Goal: Communication & Community: Participate in discussion

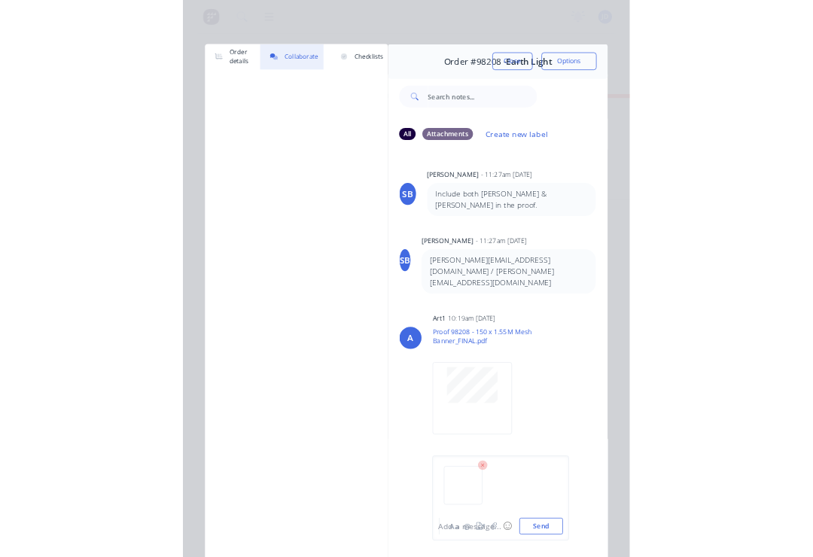
scroll to position [0, 3821]
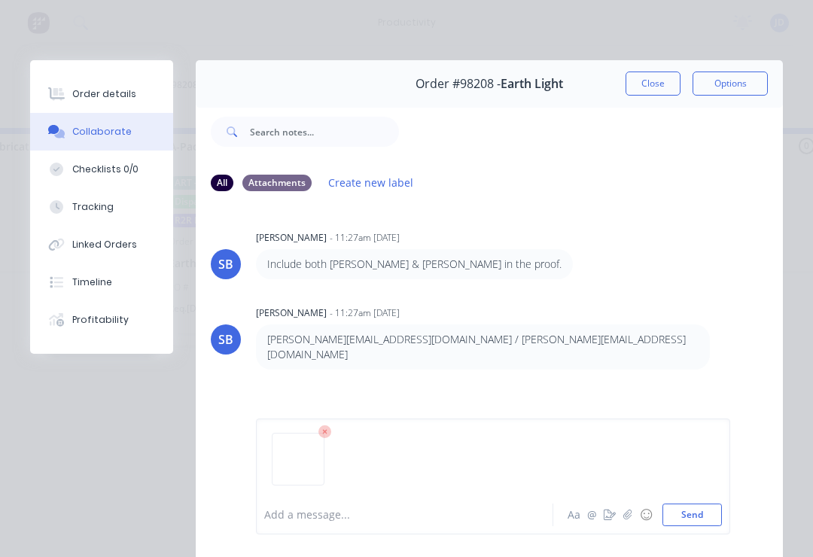
click at [287, 517] on div at bounding box center [409, 516] width 288 height 16
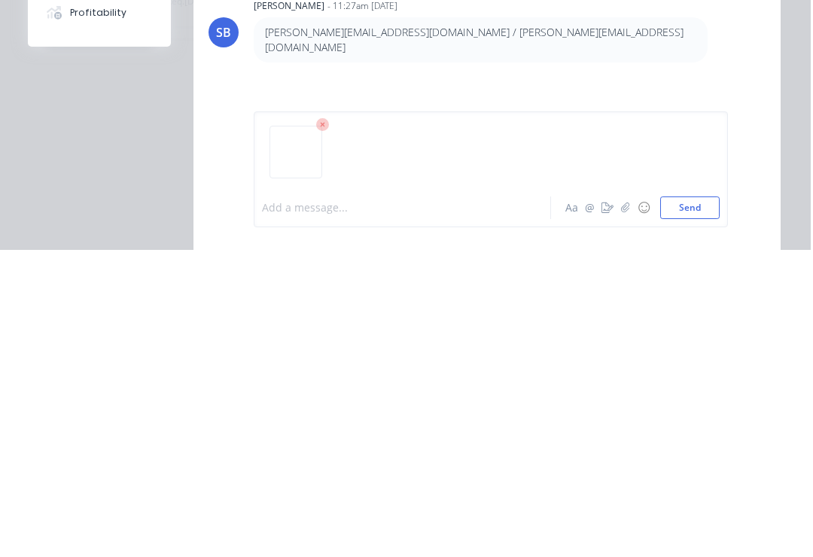
scroll to position [0, 3823]
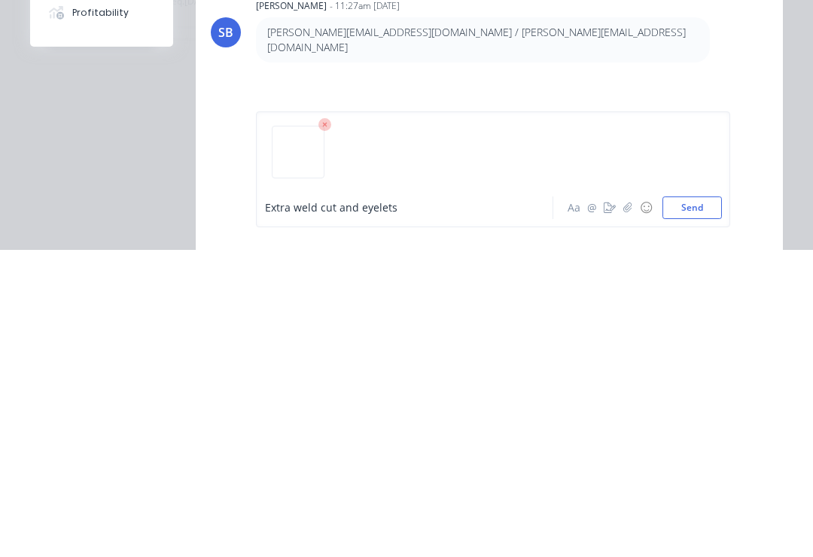
click at [319, 508] on span "Extra weld cut and eyelets" at bounding box center [331, 515] width 133 height 14
click at [423, 508] on div "Extra weld,cut and eyelets" at bounding box center [409, 516] width 288 height 16
click at [609, 504] on button "Send" at bounding box center [693, 515] width 60 height 23
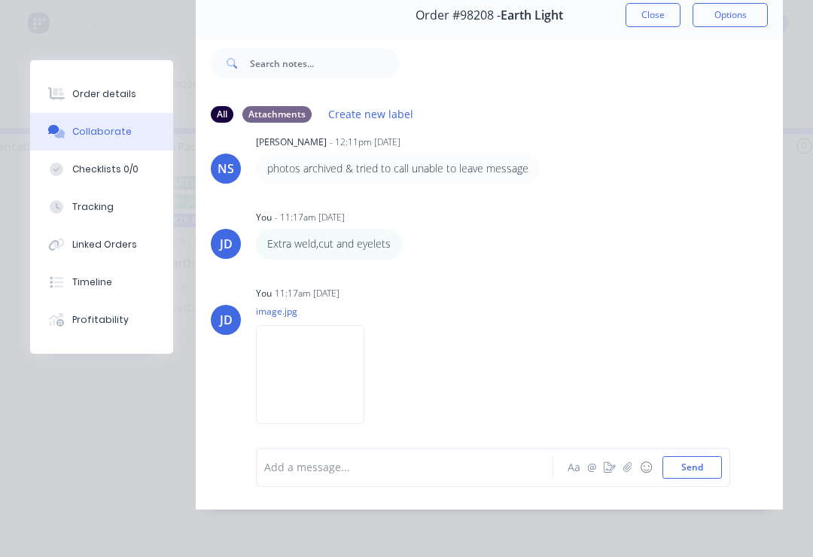
scroll to position [815, 0]
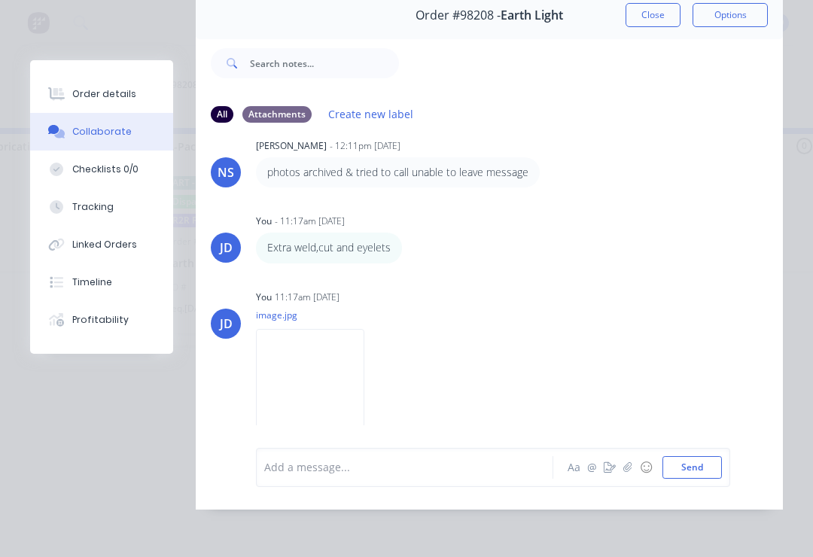
click at [609, 460] on button "button" at bounding box center [628, 468] width 18 height 18
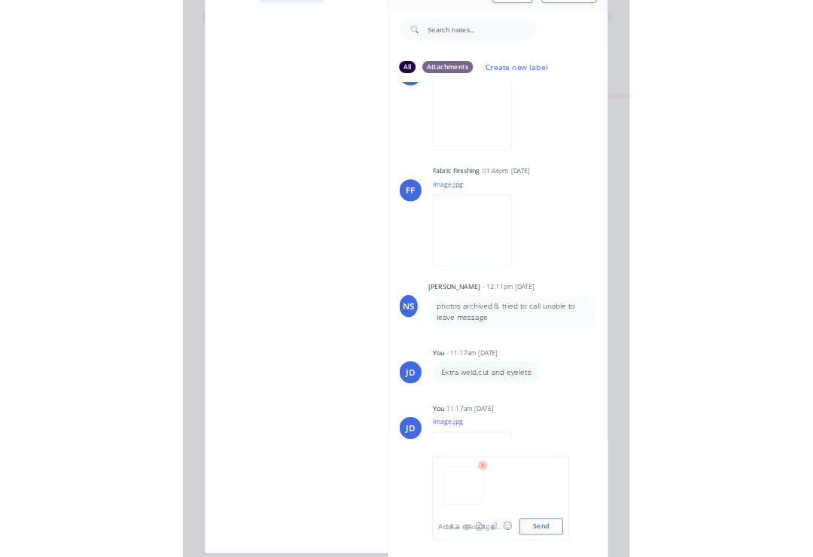
scroll to position [0, 0]
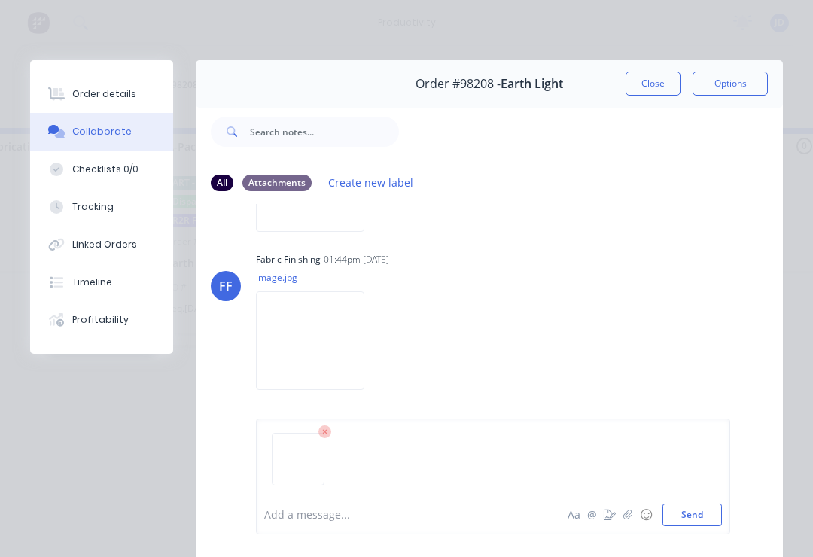
click at [609, 514] on button "Send" at bounding box center [693, 515] width 60 height 23
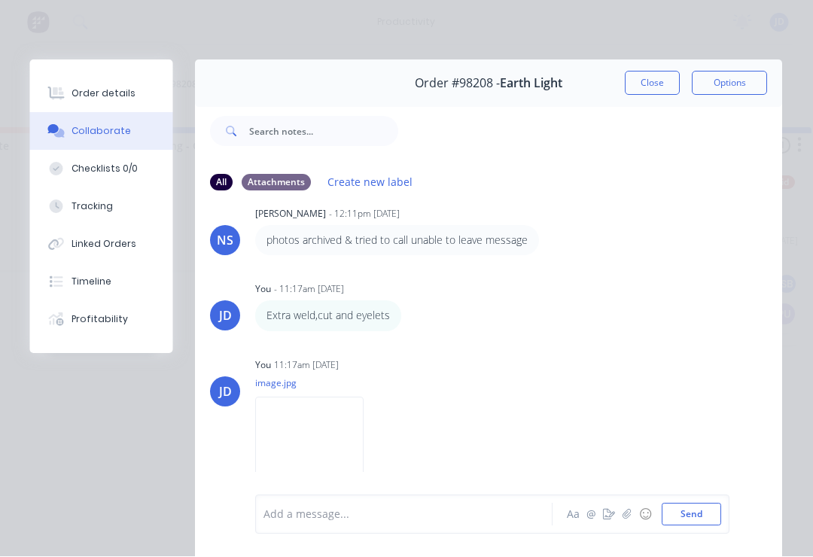
scroll to position [0, 3371]
click at [609, 90] on button "Close" at bounding box center [653, 84] width 55 height 24
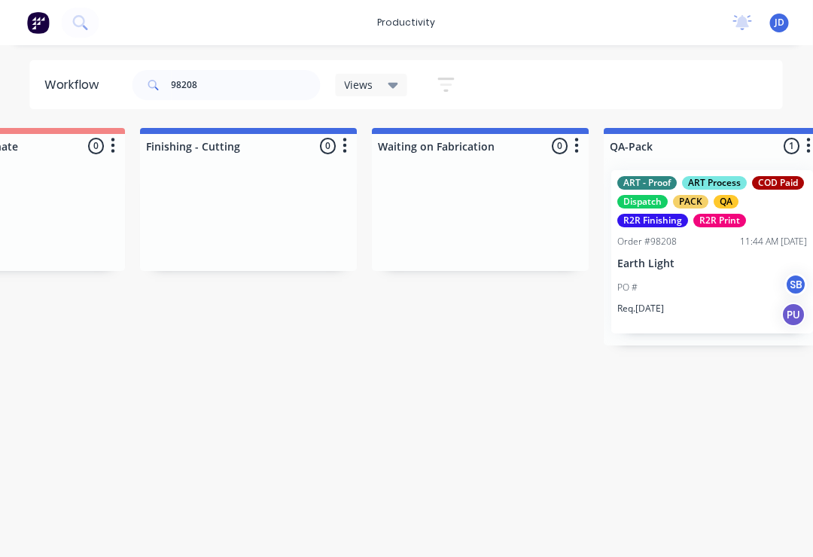
scroll to position [0, 3372]
click at [227, 90] on input "98208" at bounding box center [246, 85] width 149 height 30
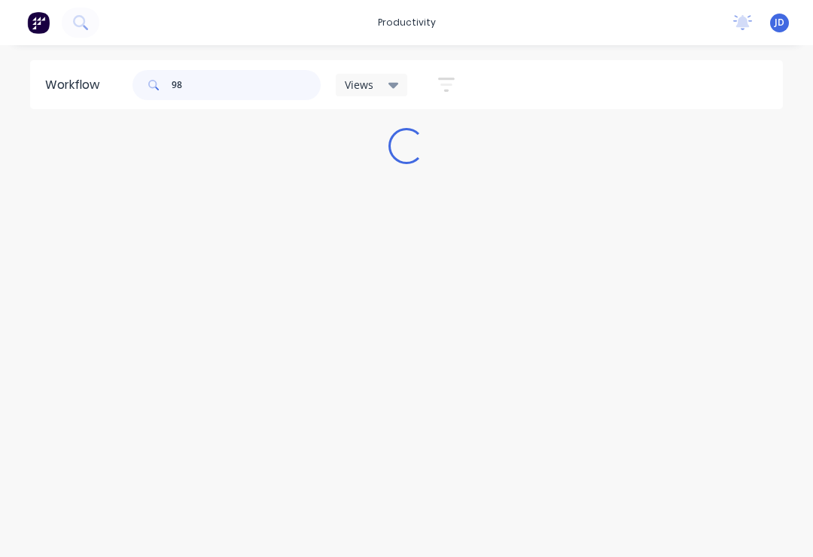
scroll to position [0, 0]
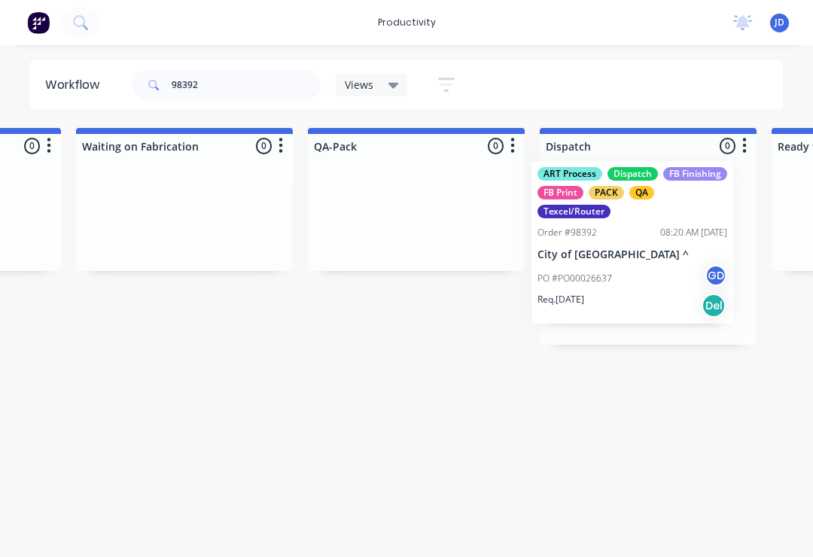
scroll to position [0, 3678]
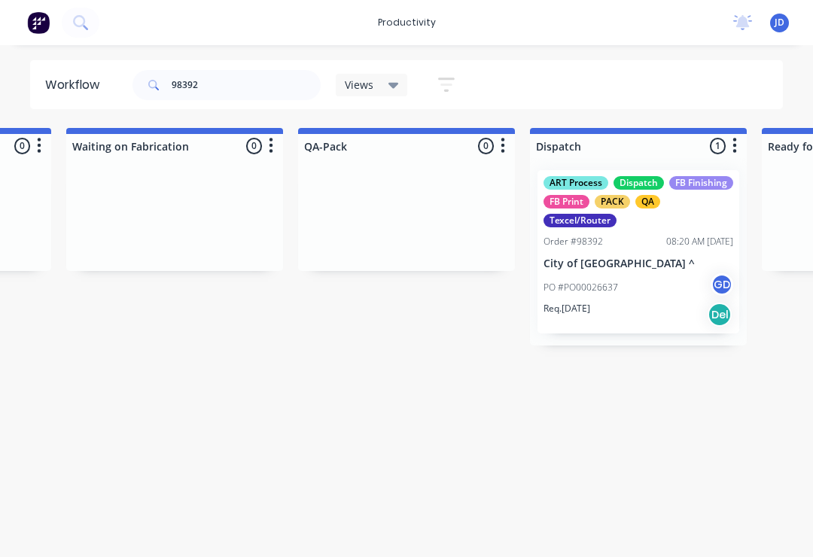
click at [609, 277] on div "PO #PO00026637 GD" at bounding box center [639, 287] width 190 height 29
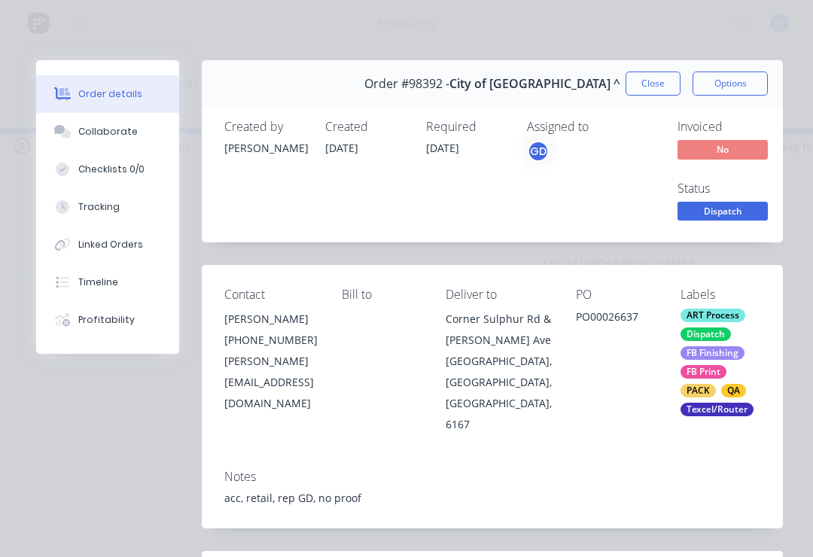
click at [125, 139] on button "Collaborate" at bounding box center [107, 132] width 143 height 38
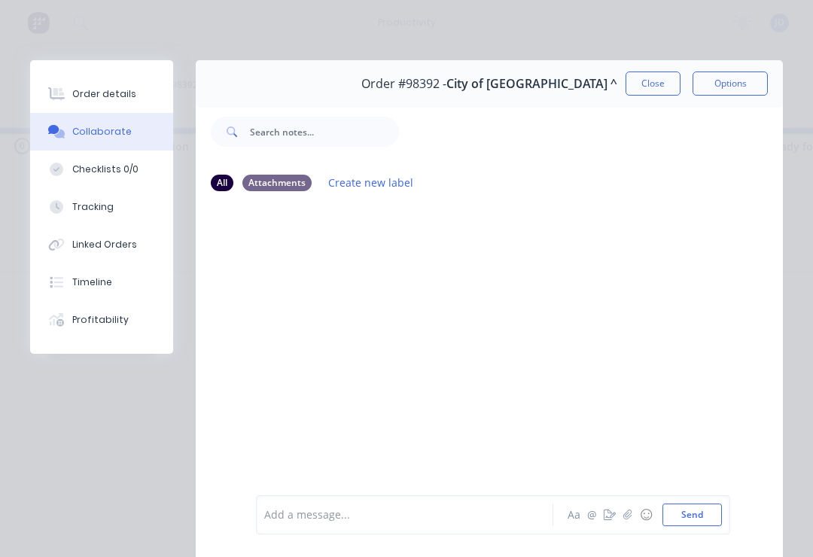
click at [609, 522] on button "button" at bounding box center [628, 515] width 18 height 18
click at [609, 513] on button "Send" at bounding box center [693, 515] width 60 height 23
click at [609, 85] on button "Close" at bounding box center [653, 84] width 55 height 24
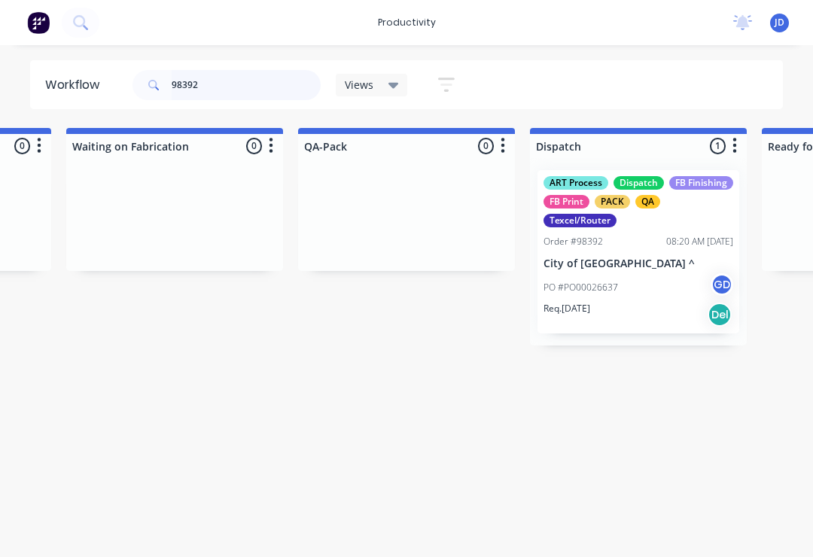
click at [230, 92] on input "98392" at bounding box center [246, 85] width 149 height 30
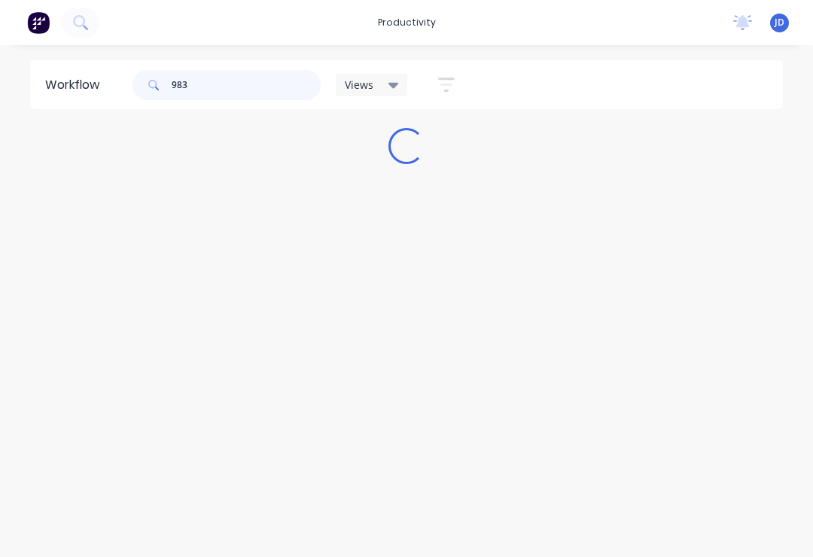
scroll to position [0, 0]
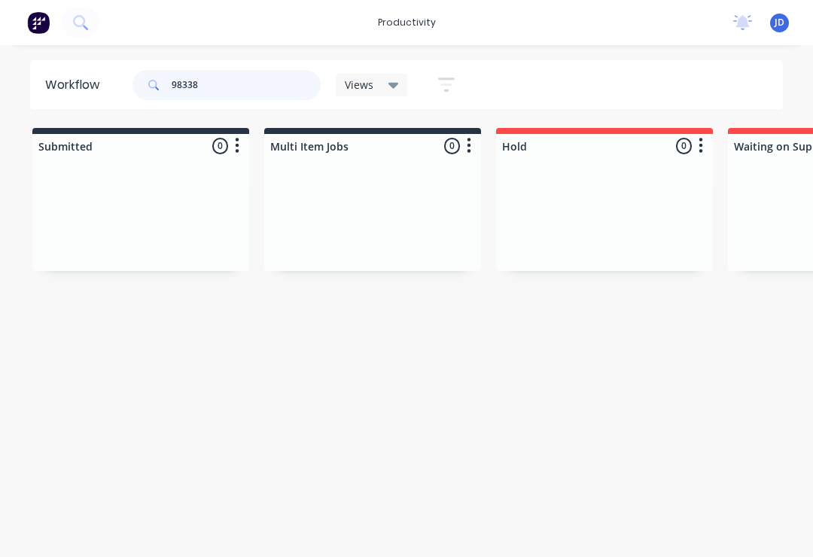
type input "98338"
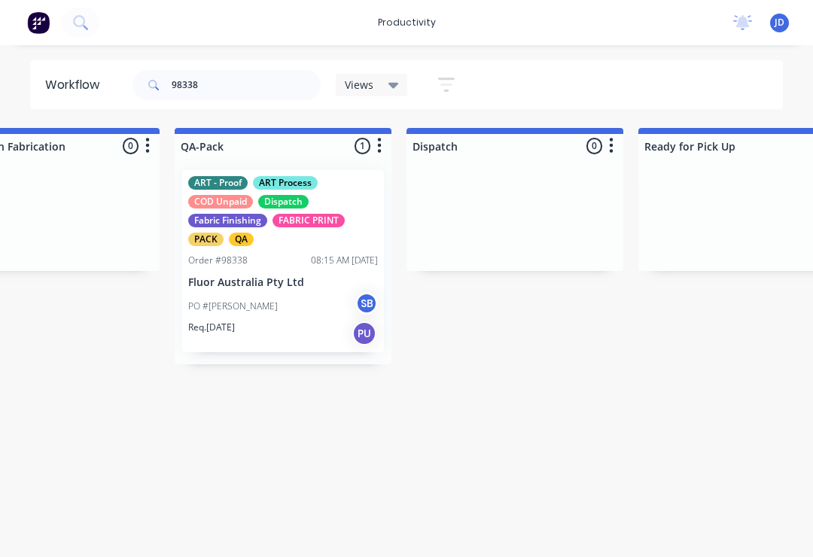
scroll to position [0, 3799]
click at [292, 271] on div "ART - Proof ART Process COD Unpaid Dispatch Fabric Finishing FABRIC PRINT PACK …" at bounding box center [286, 261] width 202 height 182
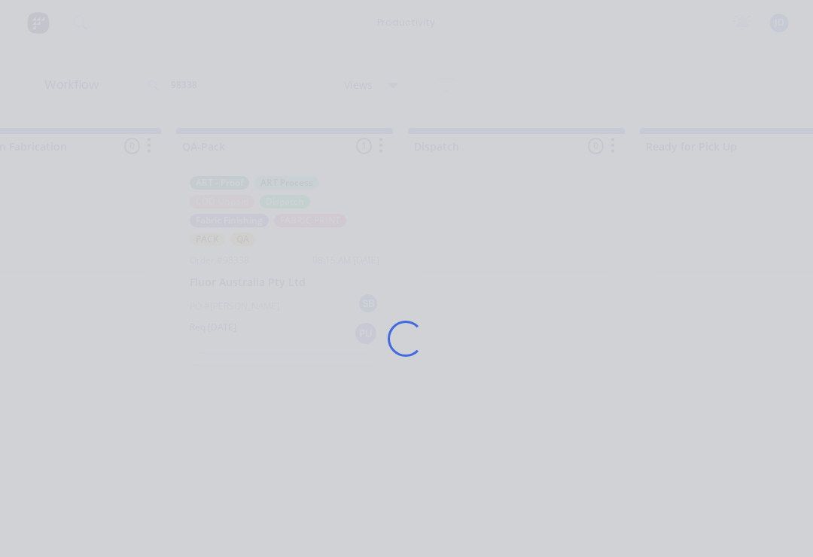
scroll to position [0, 3800]
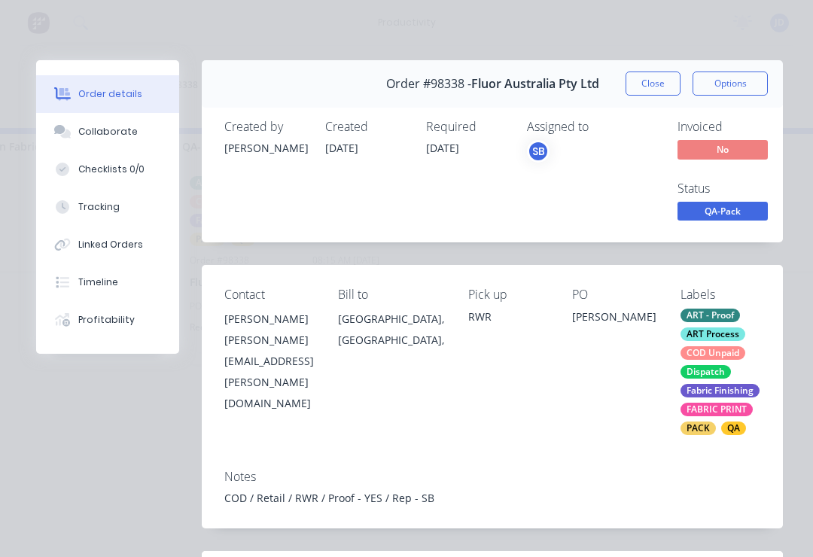
click at [124, 137] on div "Collaborate" at bounding box center [108, 132] width 60 height 14
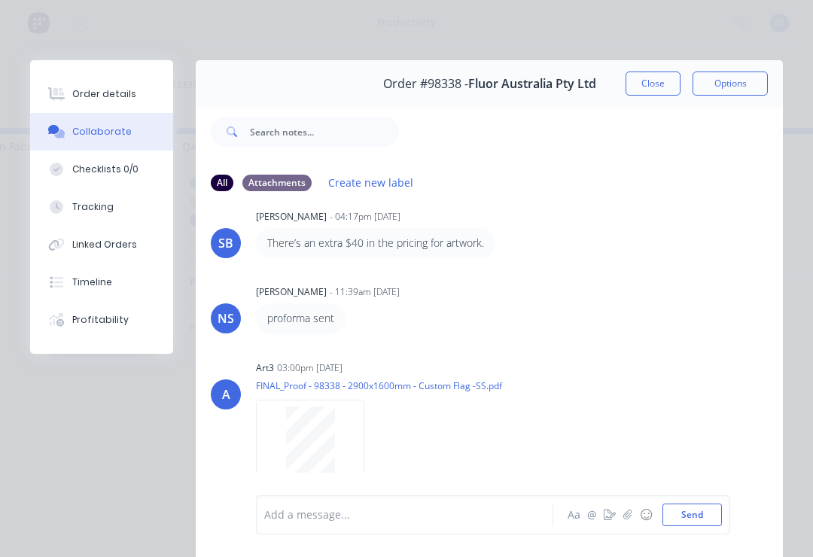
scroll to position [111, 0]
click at [609, 520] on icon "button" at bounding box center [628, 515] width 9 height 11
click at [609, 511] on button "Send" at bounding box center [693, 515] width 60 height 23
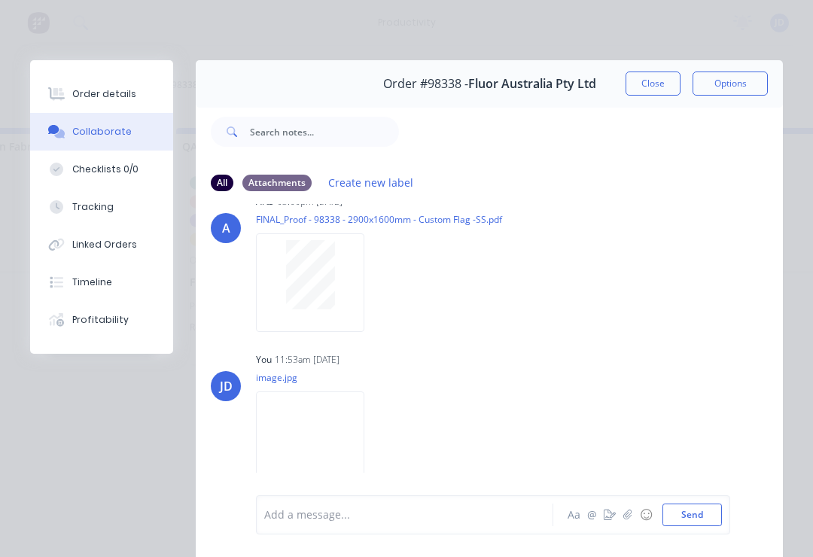
scroll to position [276, 0]
click at [609, 518] on icon "button" at bounding box center [628, 515] width 9 height 11
click at [609, 511] on button "Send" at bounding box center [693, 515] width 60 height 23
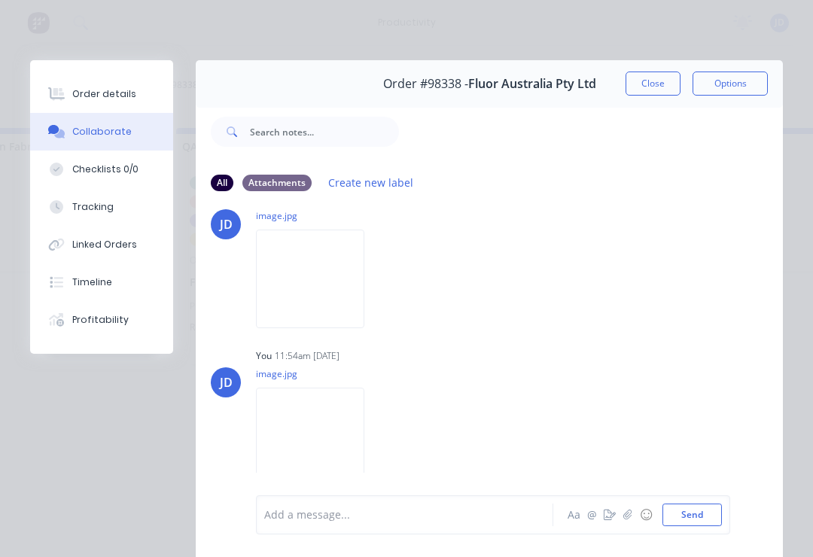
scroll to position [440, 0]
click at [609, 78] on button "Close" at bounding box center [653, 84] width 55 height 24
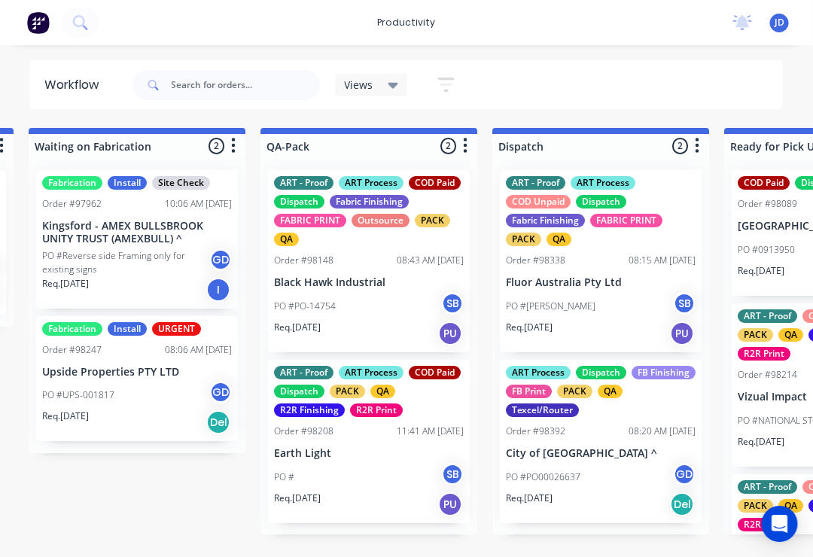
scroll to position [1, 3716]
click at [396, 435] on div "11:41 AM [DATE]" at bounding box center [429, 432] width 67 height 14
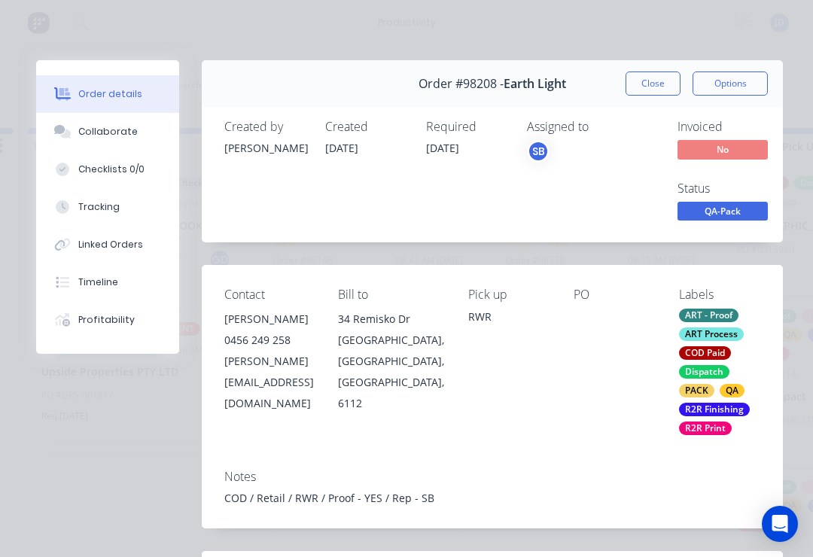
click at [108, 125] on div "Collaborate" at bounding box center [108, 132] width 60 height 14
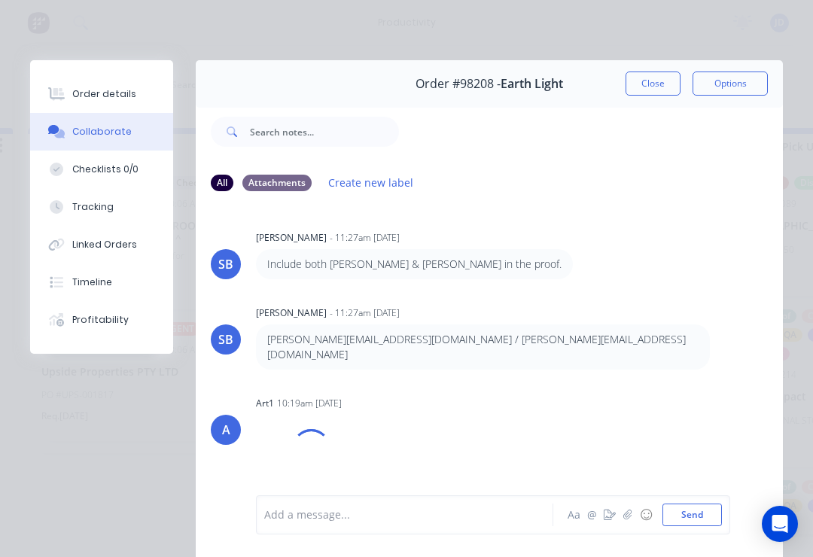
click at [624, 503] on div "Add a message... Aa @ ☺ Send" at bounding box center [493, 515] width 475 height 39
click at [635, 506] on button "button" at bounding box center [628, 515] width 18 height 18
click at [687, 509] on button "Send" at bounding box center [693, 515] width 60 height 23
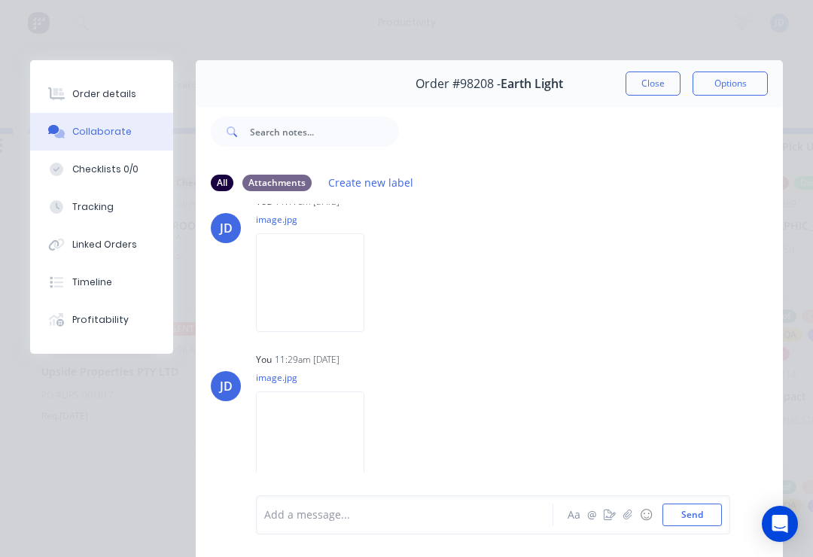
click at [652, 84] on button "Close" at bounding box center [653, 84] width 55 height 24
